Goal: Check status: Check status

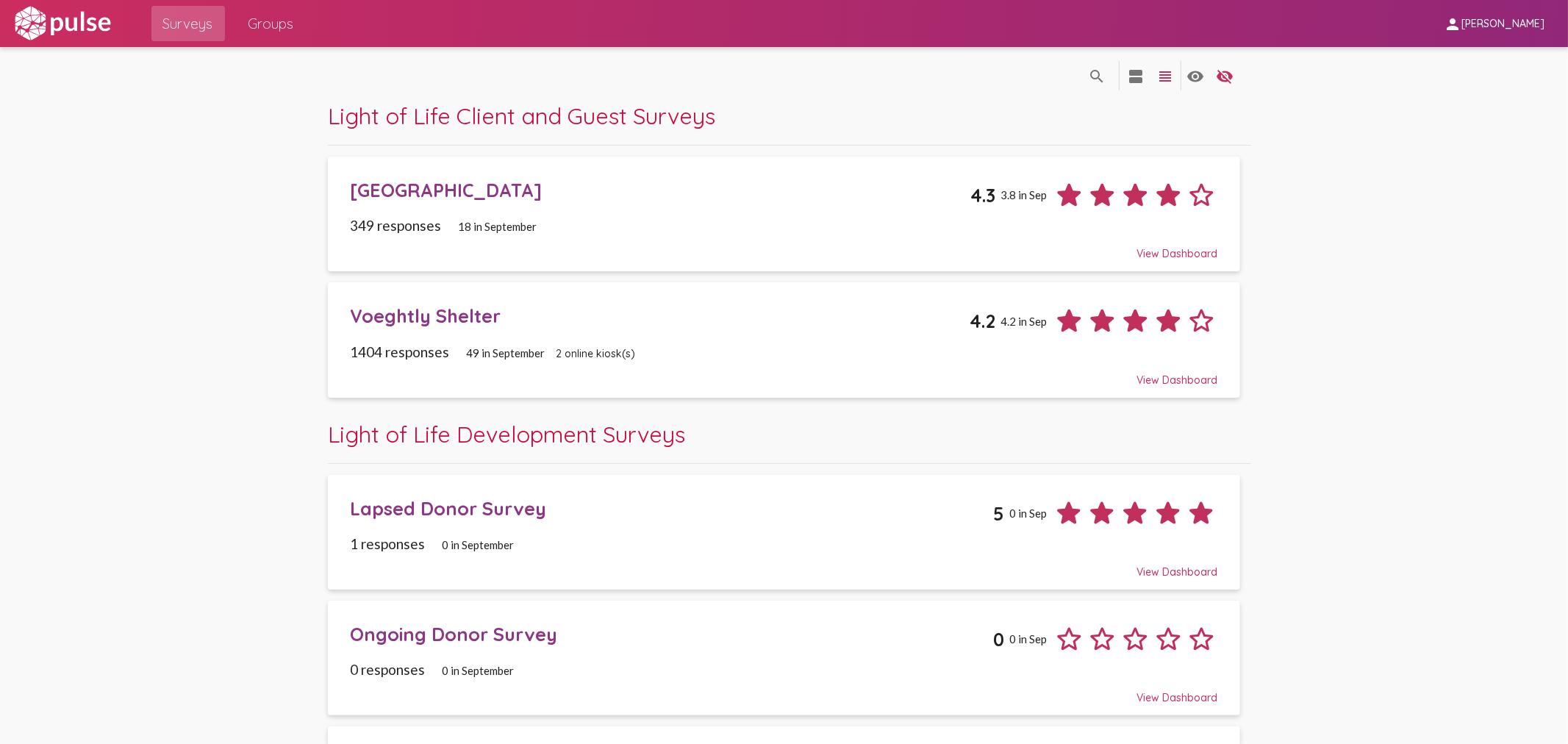
click at [464, 177] on div "[GEOGRAPHIC_DATA] 4.3 3.8 in Sep" at bounding box center [784, 190] width 867 height 44
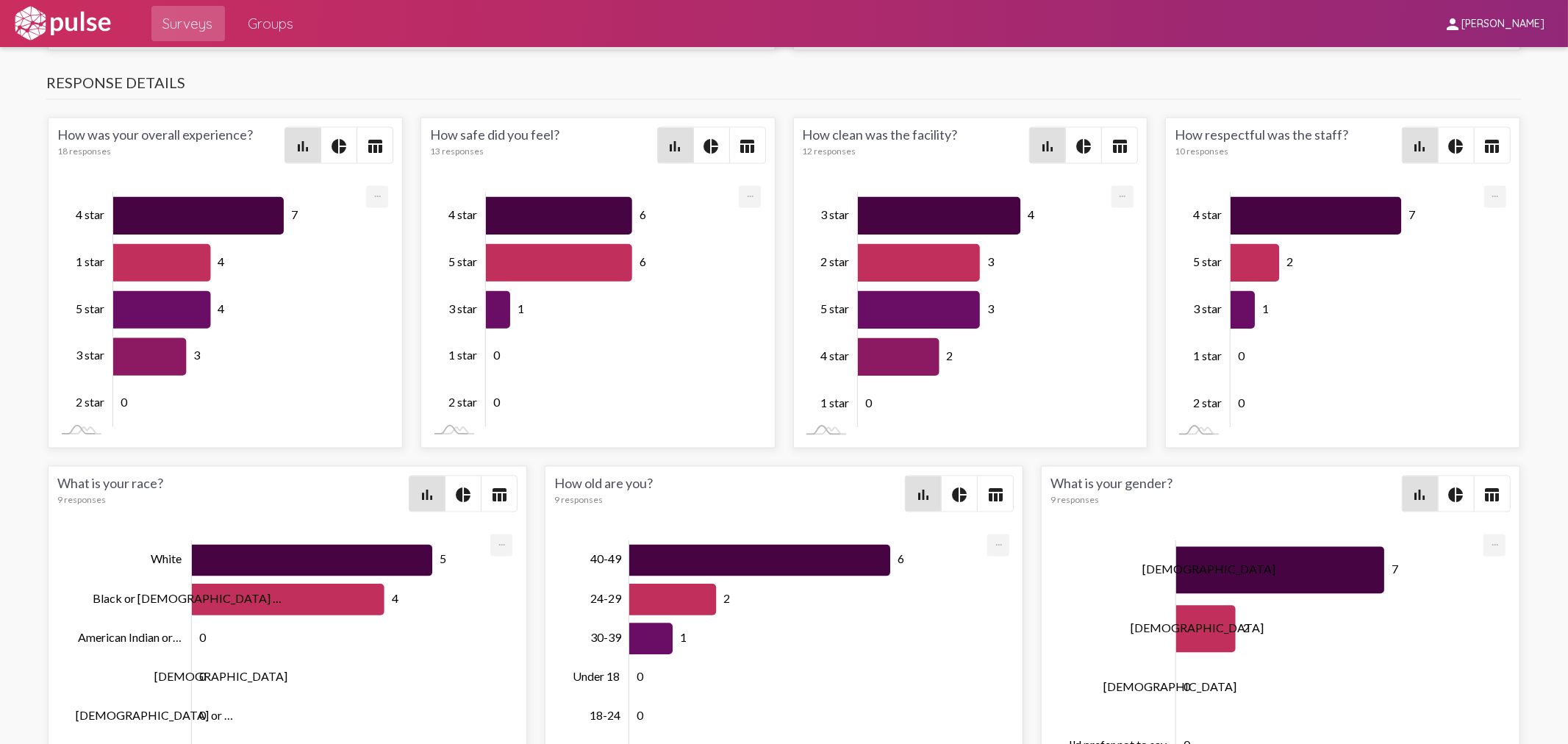
scroll to position [2156, 0]
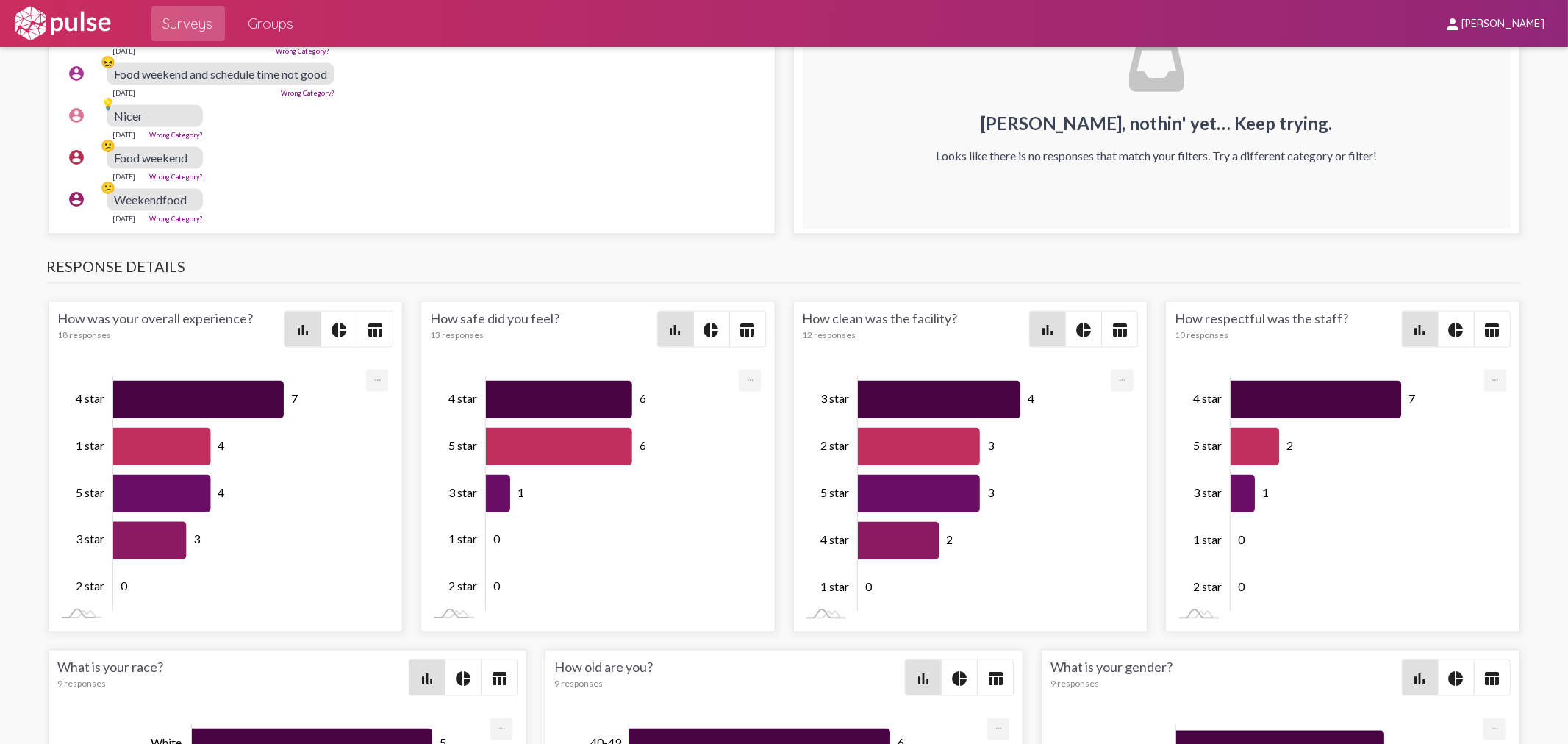
click at [189, 24] on span "Surveys" at bounding box center [188, 24] width 50 height 26
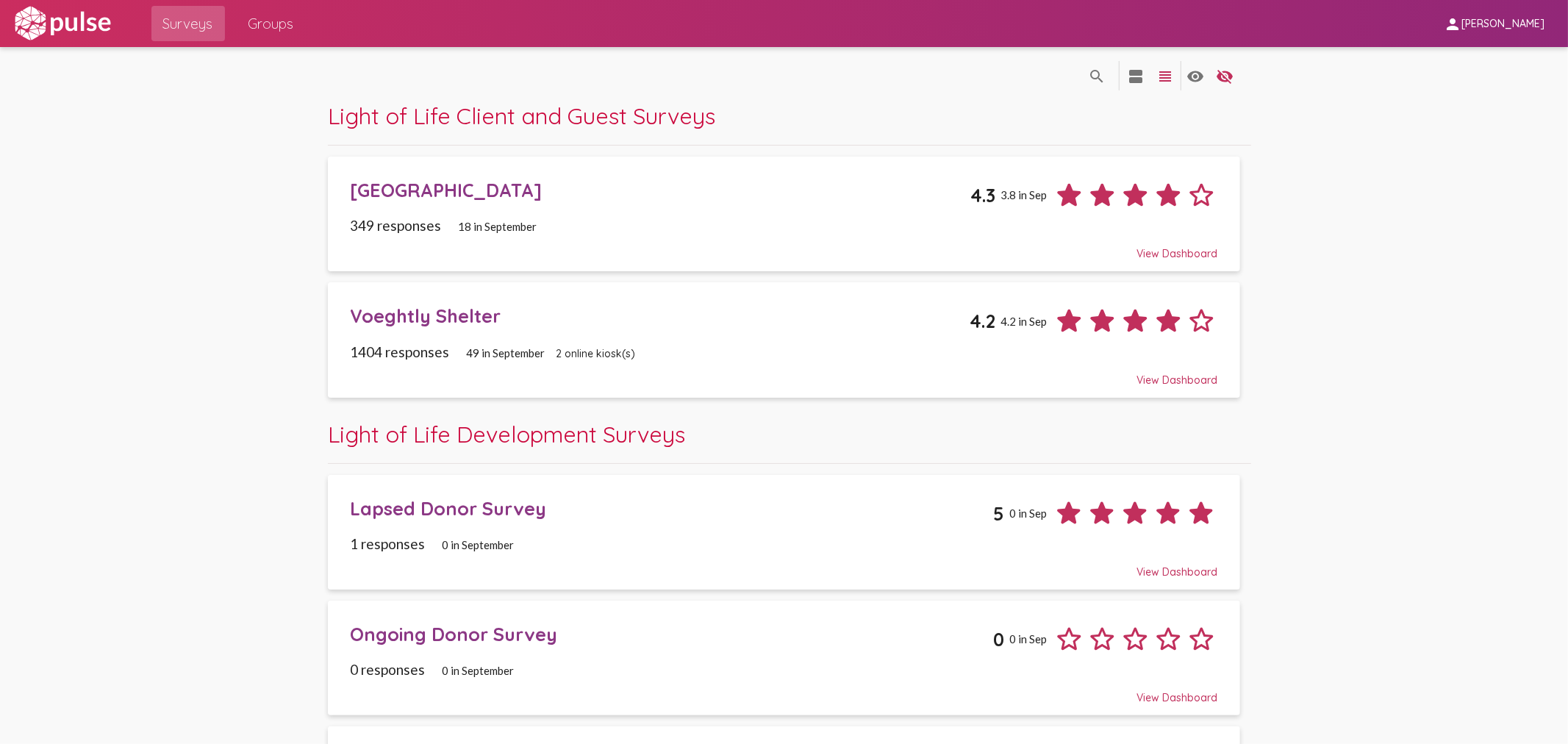
click at [465, 317] on div "Voeghtly Shelter" at bounding box center [659, 316] width 619 height 23
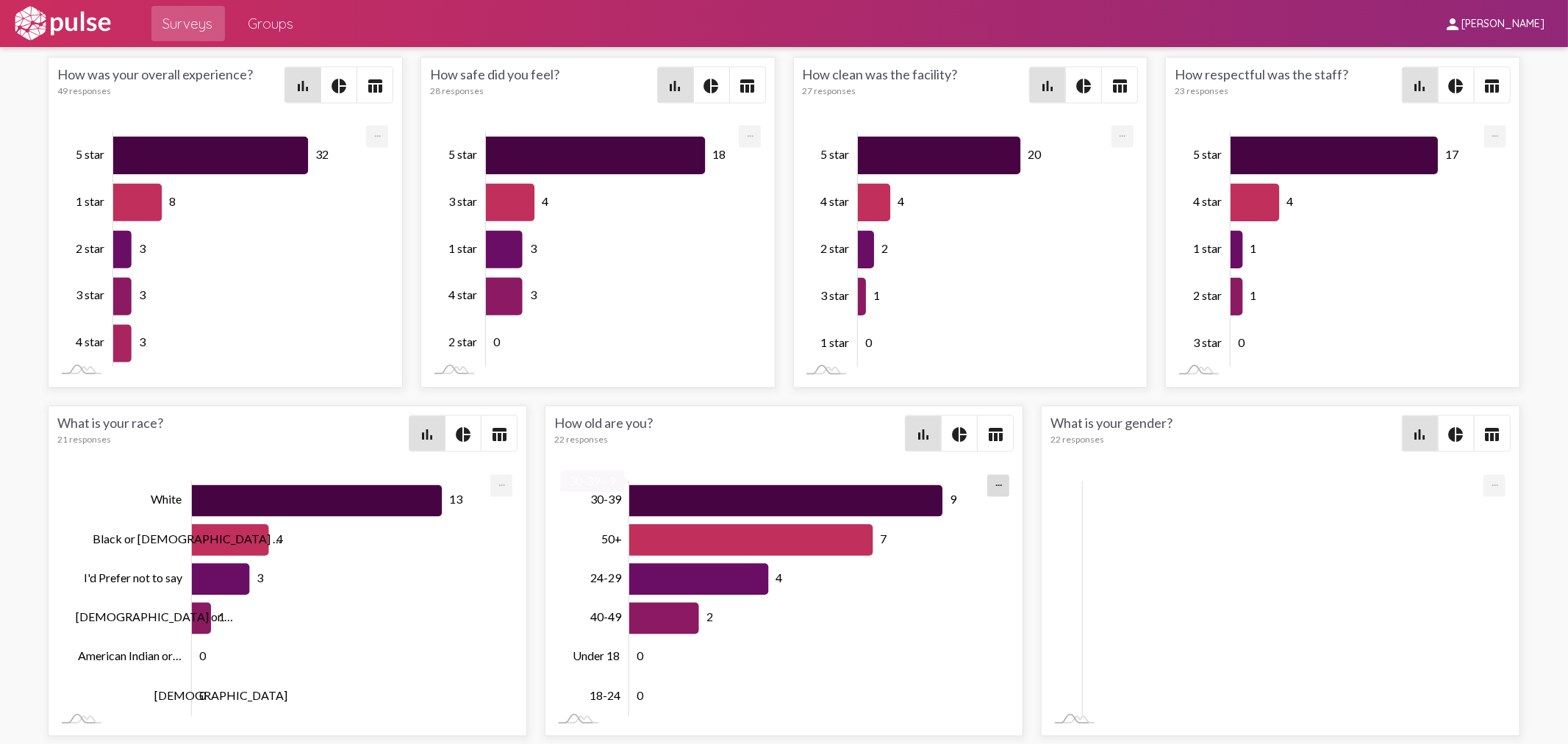
scroll to position [1, 0]
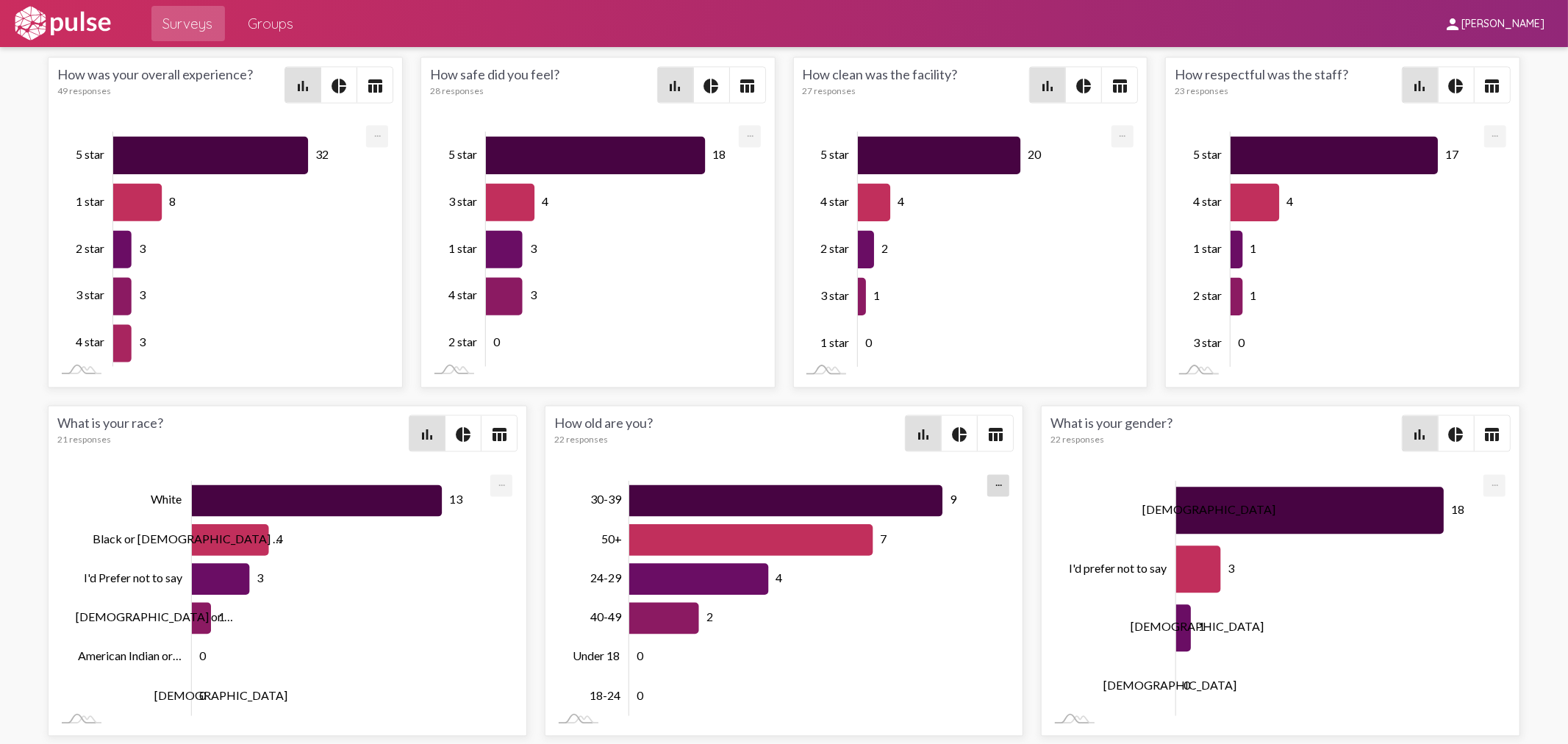
click at [195, 26] on span "Surveys" at bounding box center [188, 24] width 50 height 26
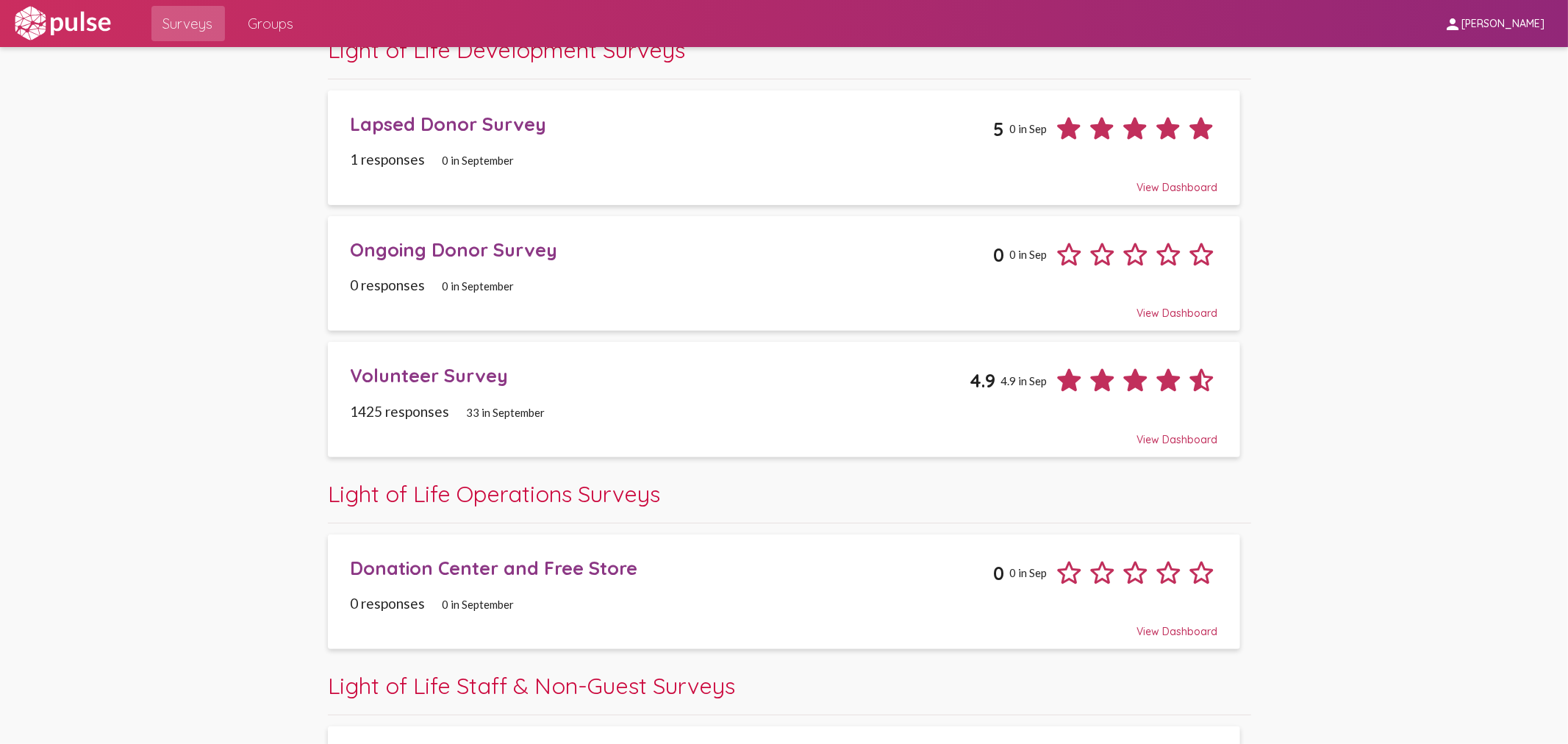
scroll to position [408, 0]
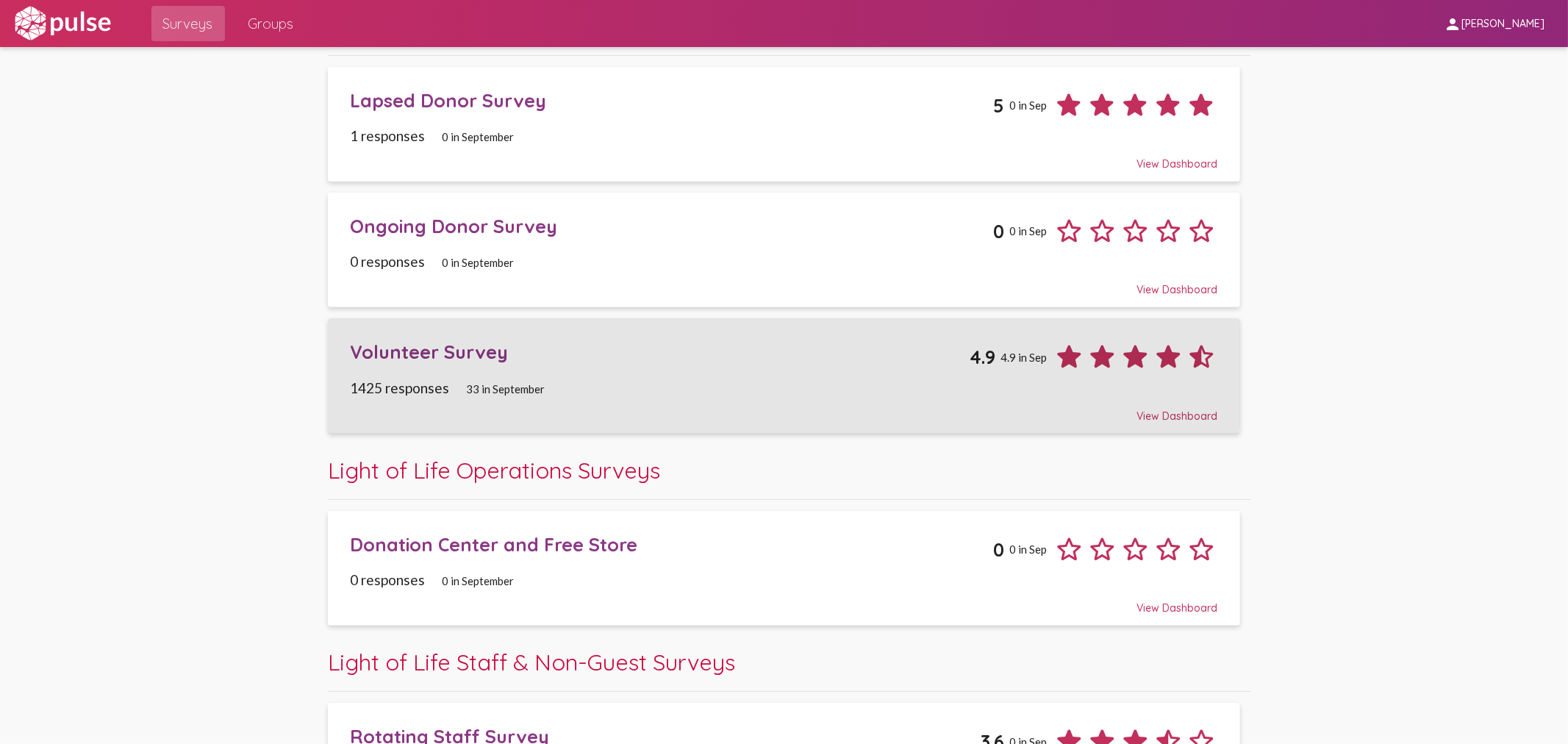
click at [453, 368] on div "Volunteer Survey 4.9 4.9 in Sep" at bounding box center [784, 351] width 867 height 44
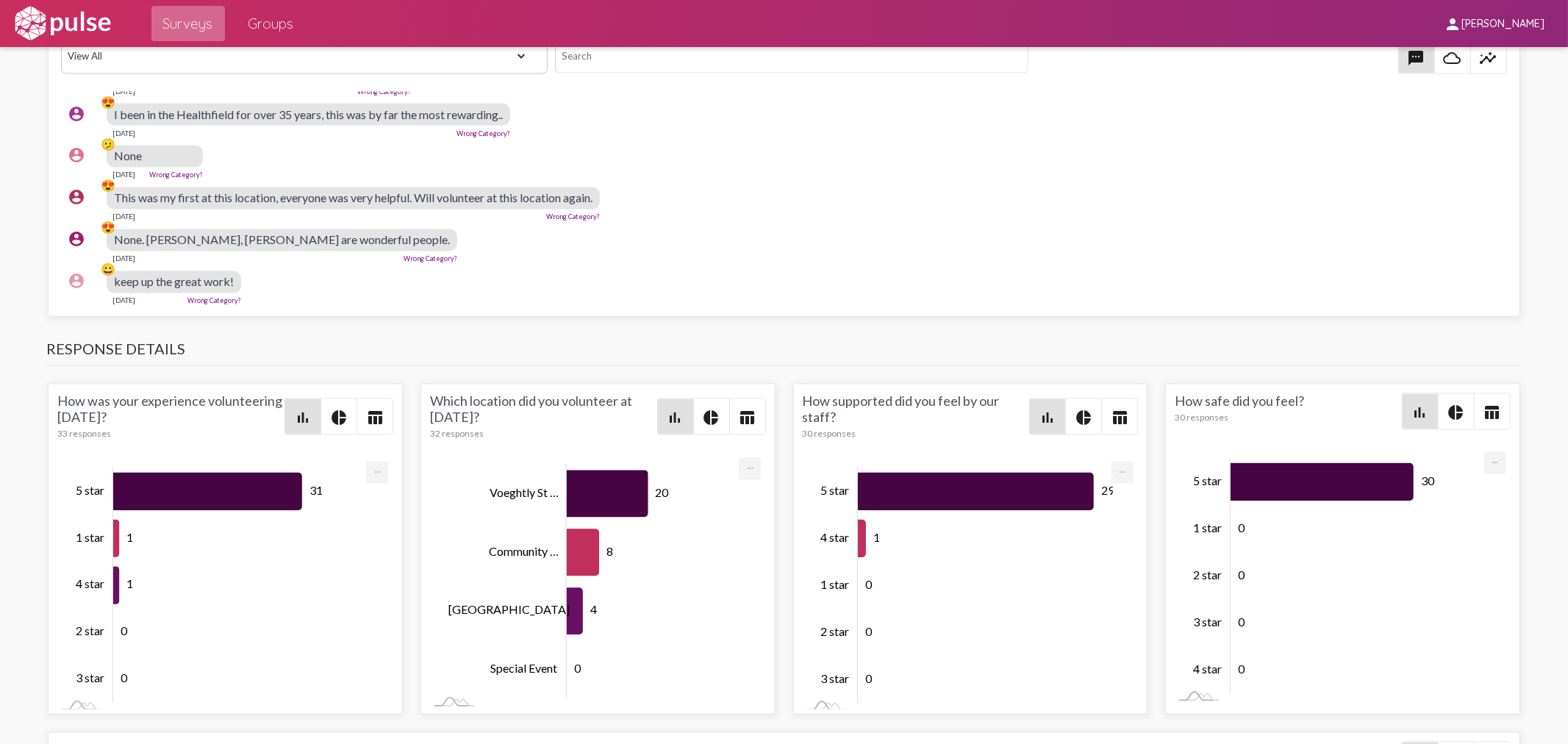
click at [190, 32] on span "Surveys" at bounding box center [188, 24] width 50 height 26
